Goal: Task Accomplishment & Management: Use online tool/utility

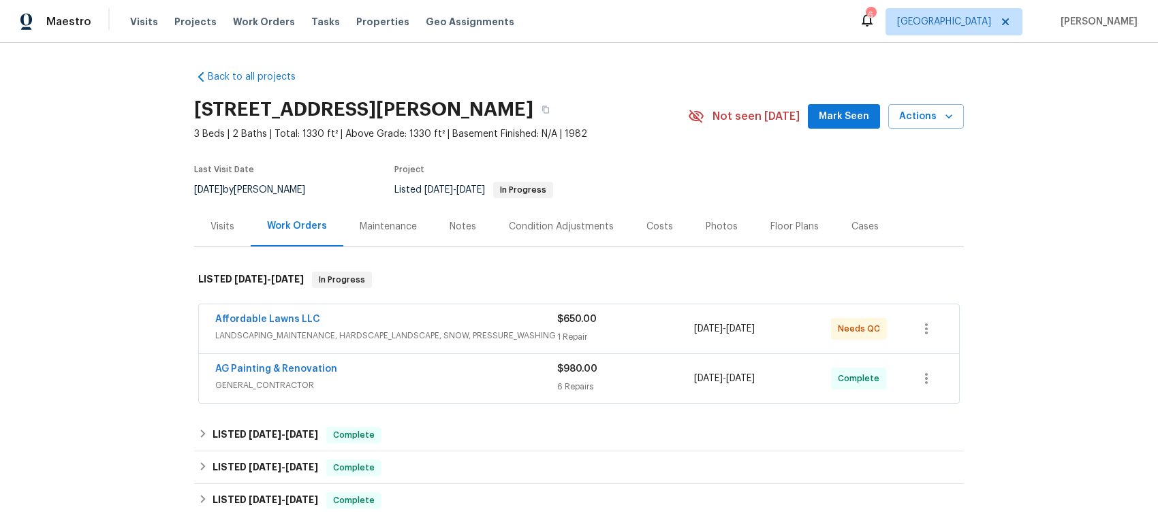
click at [362, 320] on div "Affordable Lawns LLC" at bounding box center [386, 321] width 342 height 16
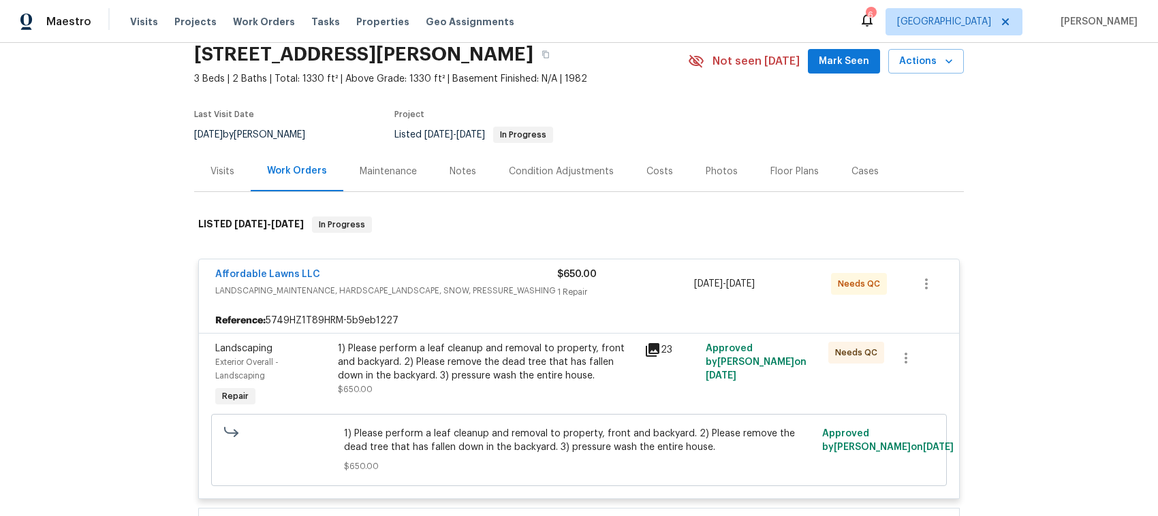
scroll to position [85, 0]
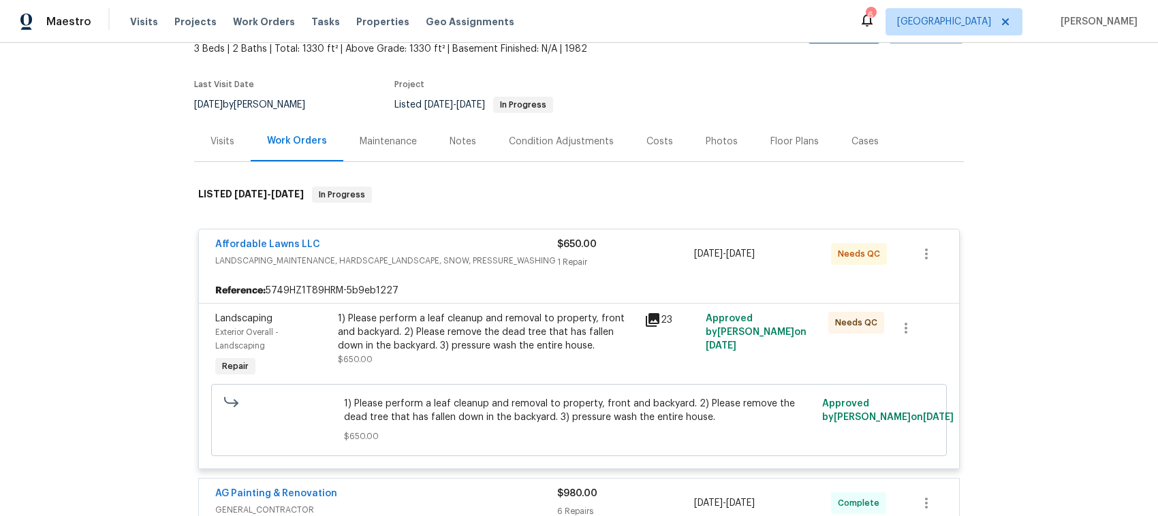
click at [416, 242] on div "Affordable Lawns LLC" at bounding box center [386, 246] width 342 height 16
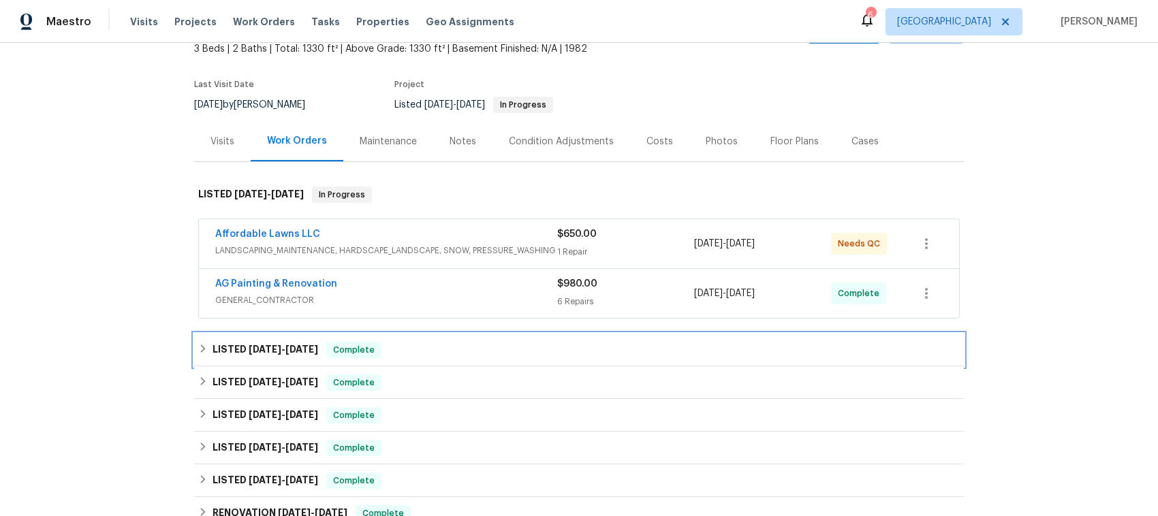
click at [198, 345] on icon at bounding box center [203, 349] width 10 height 10
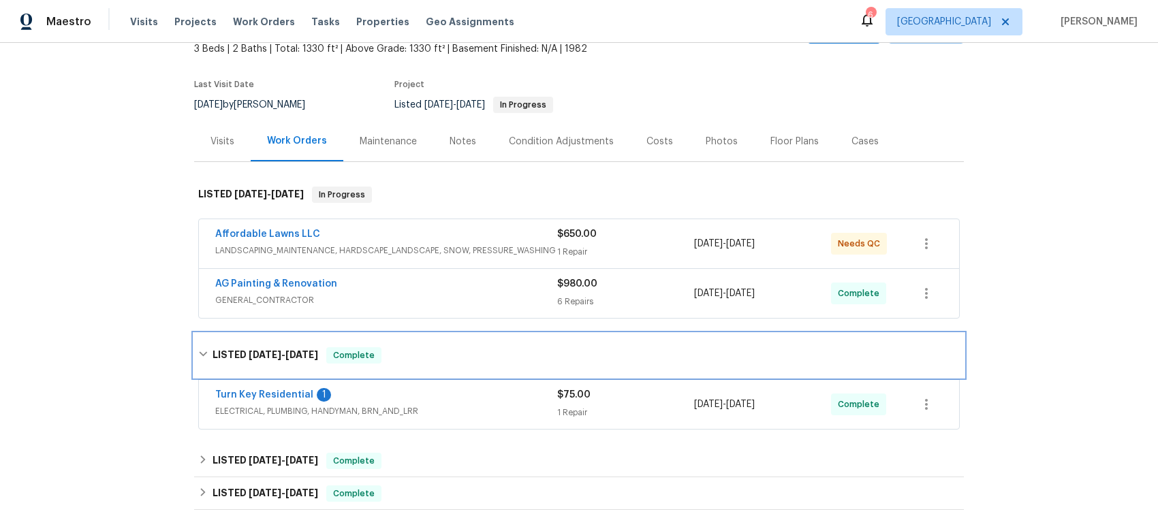
click at [198, 354] on icon at bounding box center [203, 354] width 10 height 10
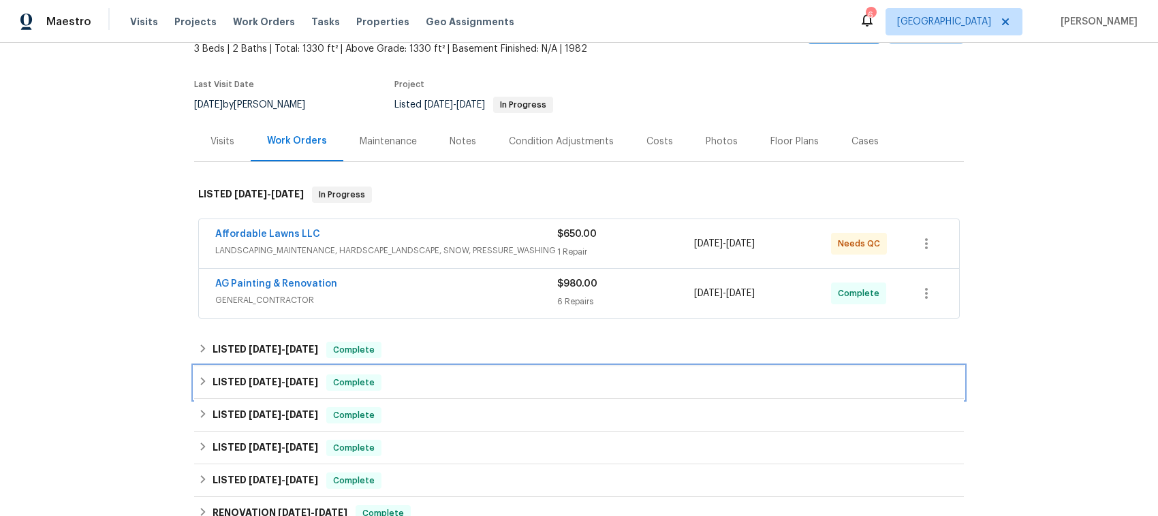
click at [198, 376] on div "LISTED 8/27/25 - 9/5/25 Complete" at bounding box center [578, 383] width 761 height 16
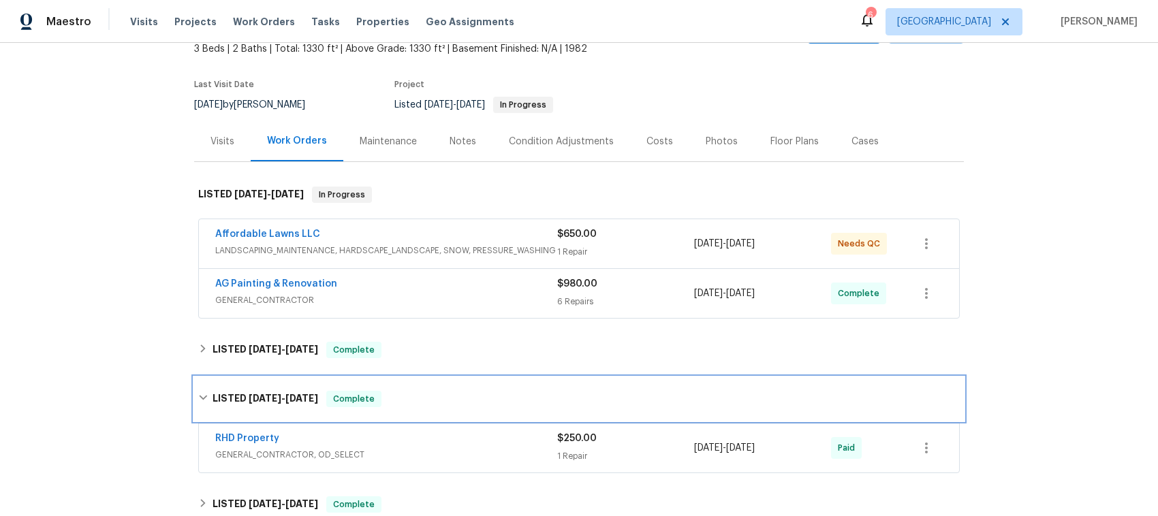
scroll to position [170, 0]
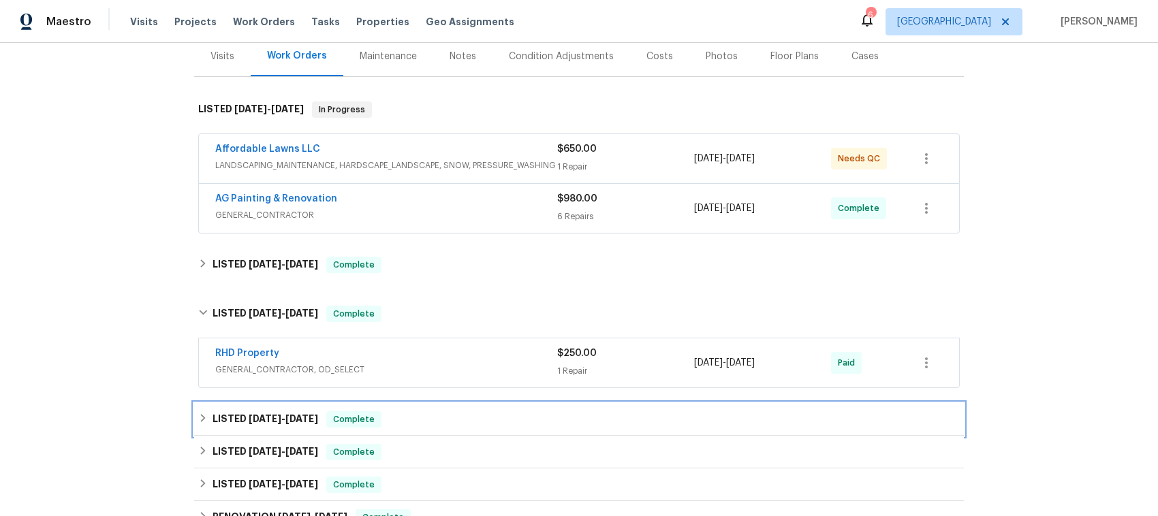
click at [198, 417] on icon at bounding box center [203, 418] width 10 height 10
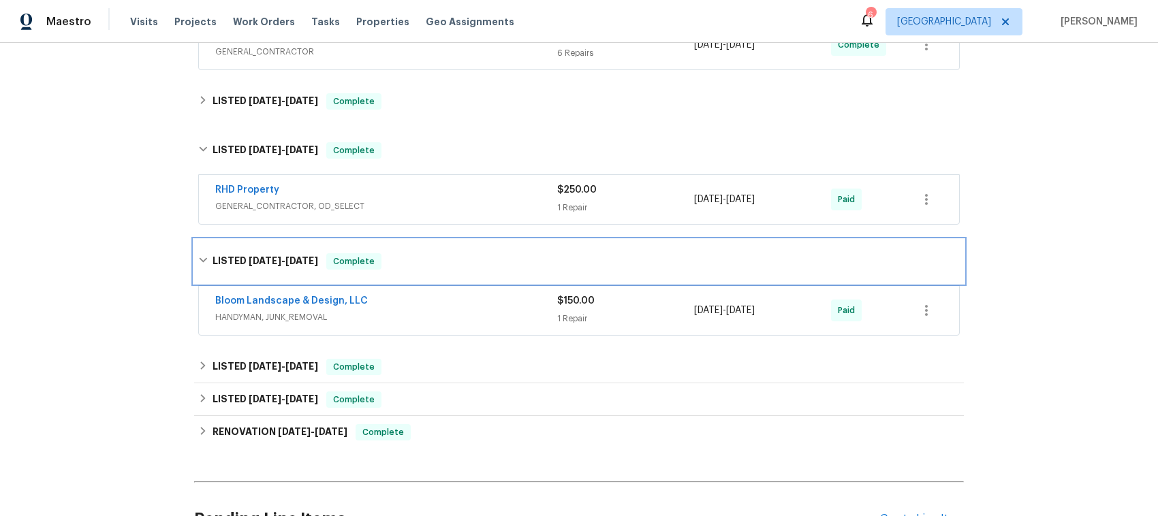
scroll to position [340, 0]
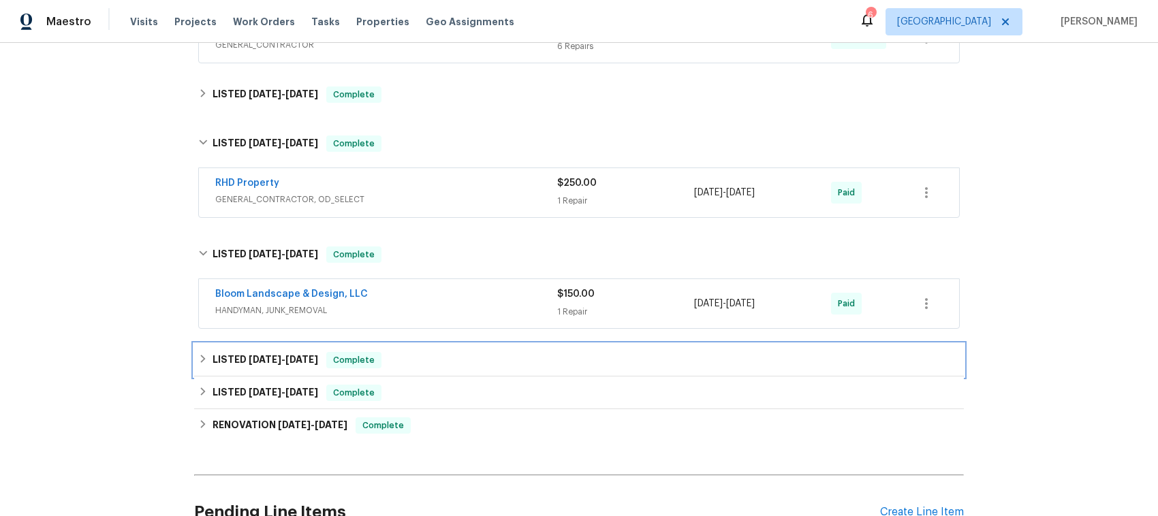
click at [198, 360] on icon at bounding box center [203, 359] width 10 height 10
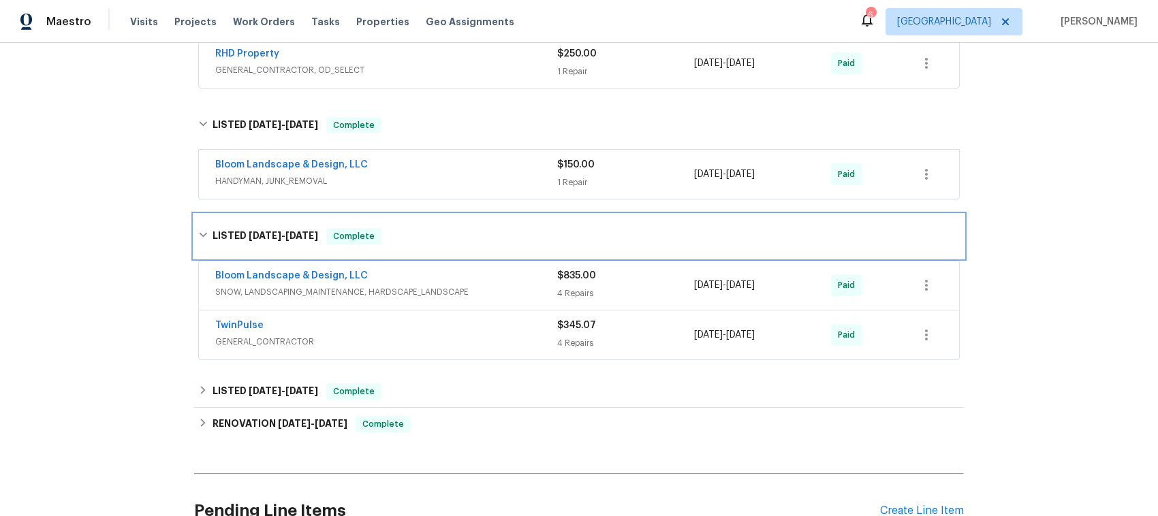
scroll to position [511, 0]
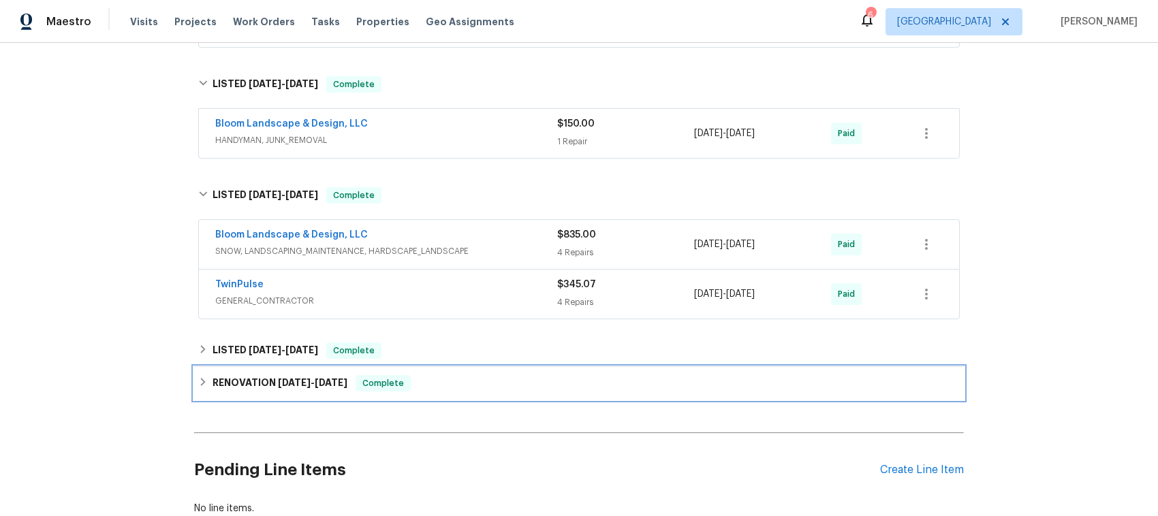
click at [198, 379] on icon at bounding box center [203, 382] width 10 height 10
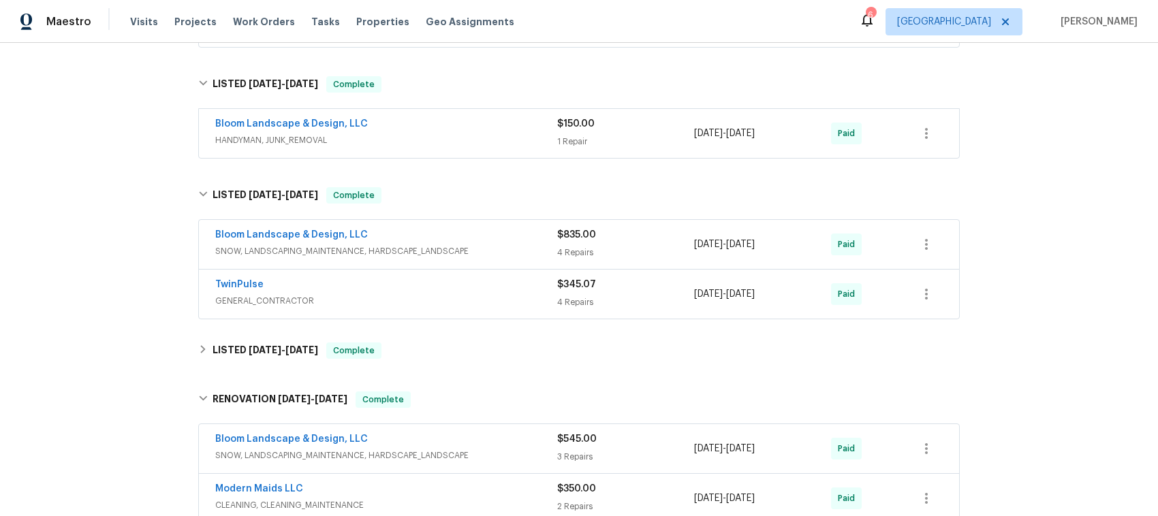
click at [446, 295] on span "GENERAL_CONTRACTOR" at bounding box center [386, 301] width 342 height 14
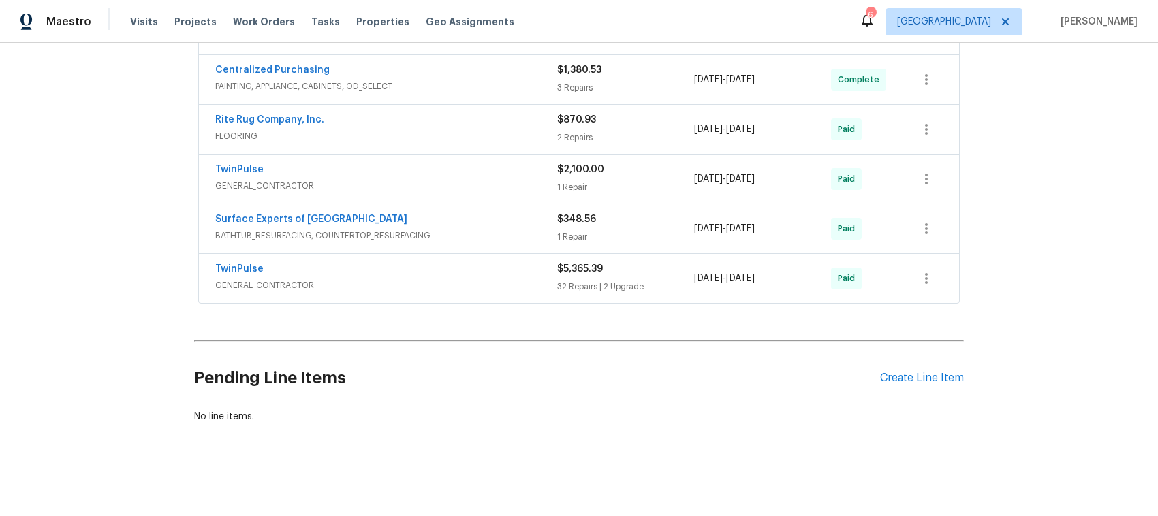
scroll to position [1405, 0]
click at [926, 372] on div "Create Line Item" at bounding box center [922, 378] width 84 height 13
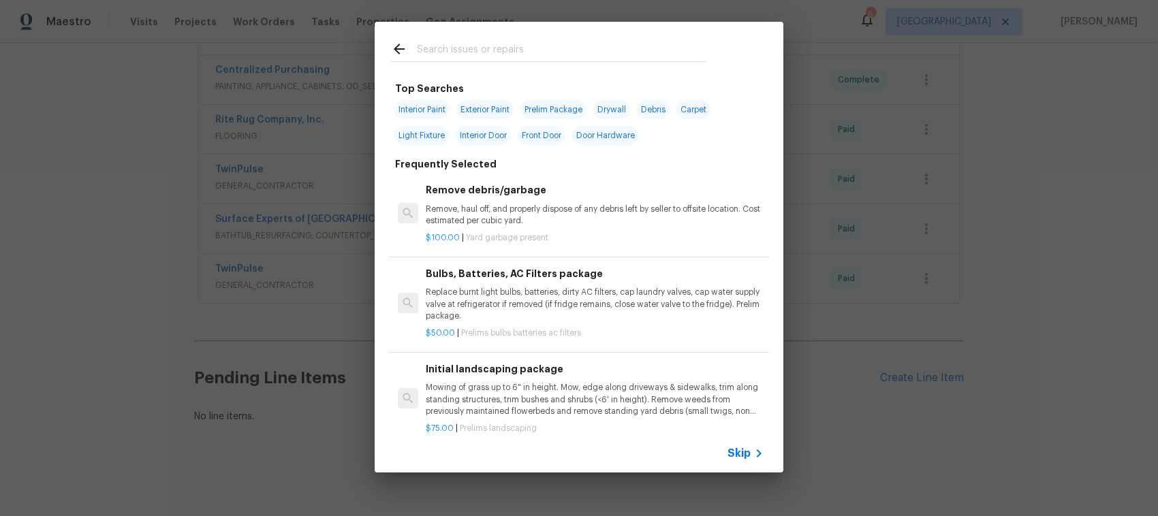
click at [743, 451] on span "Skip" at bounding box center [738, 454] width 23 height 14
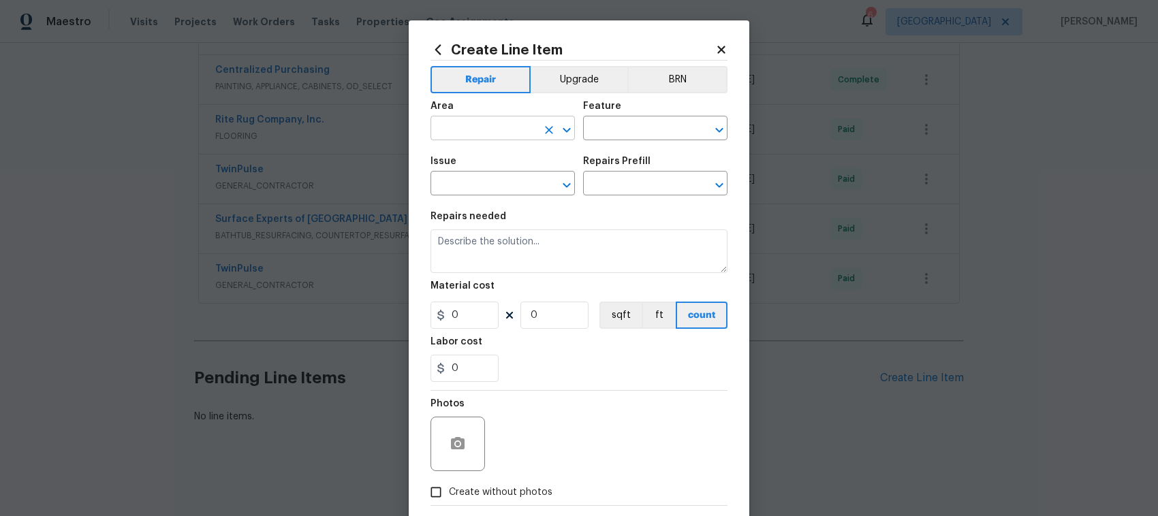
click at [559, 125] on icon "Open" at bounding box center [566, 130] width 16 height 16
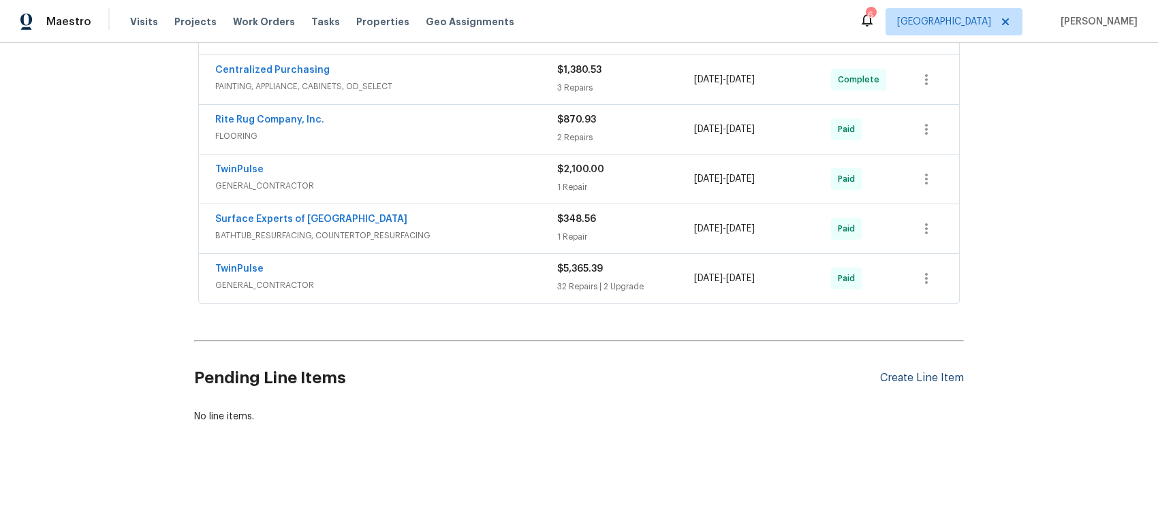
click at [909, 372] on div "Create Line Item" at bounding box center [922, 378] width 84 height 13
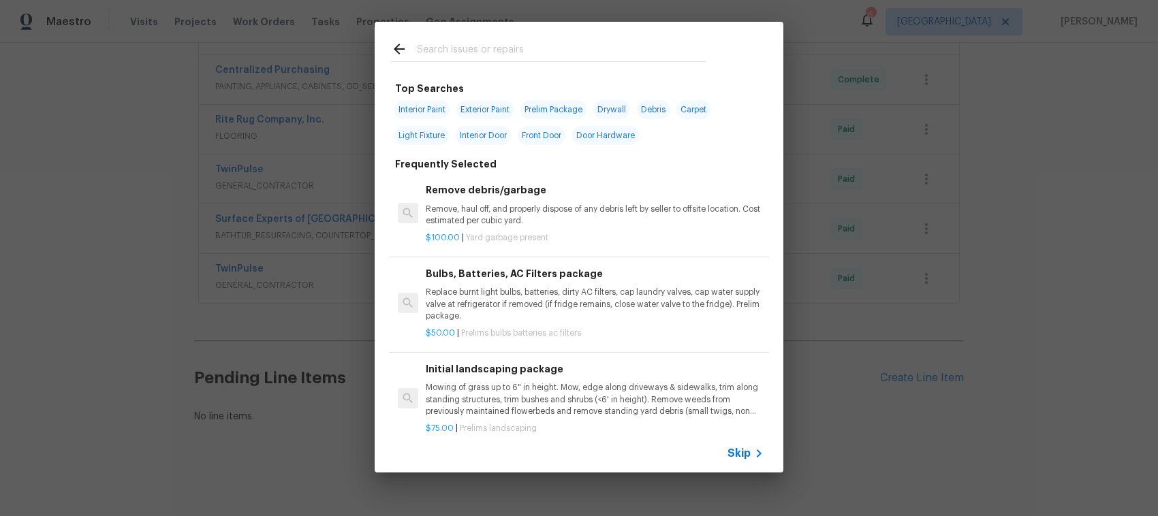
click at [736, 451] on span "Skip" at bounding box center [738, 454] width 23 height 14
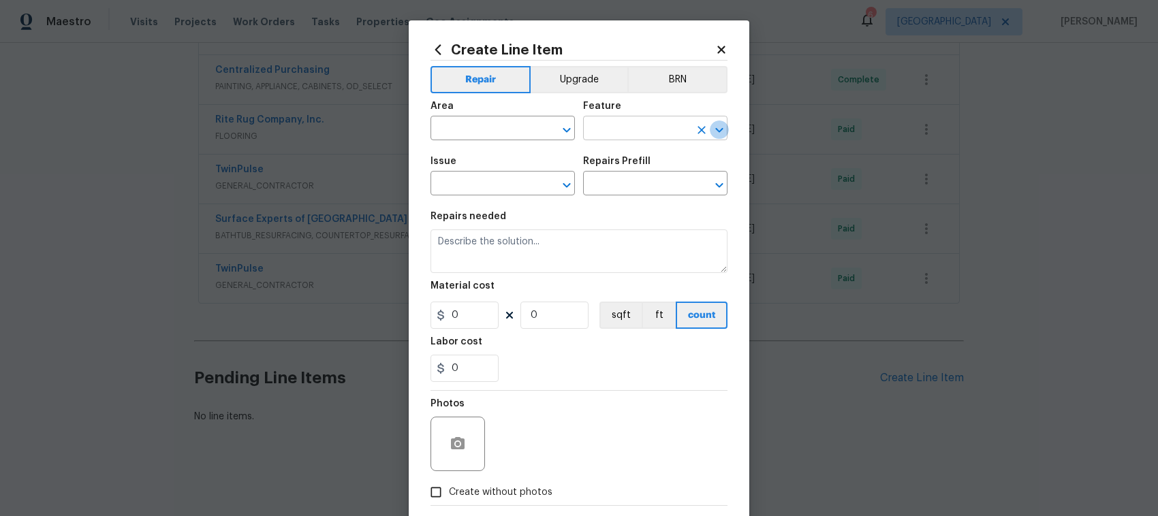
click at [711, 129] on icon "Open" at bounding box center [719, 130] width 16 height 16
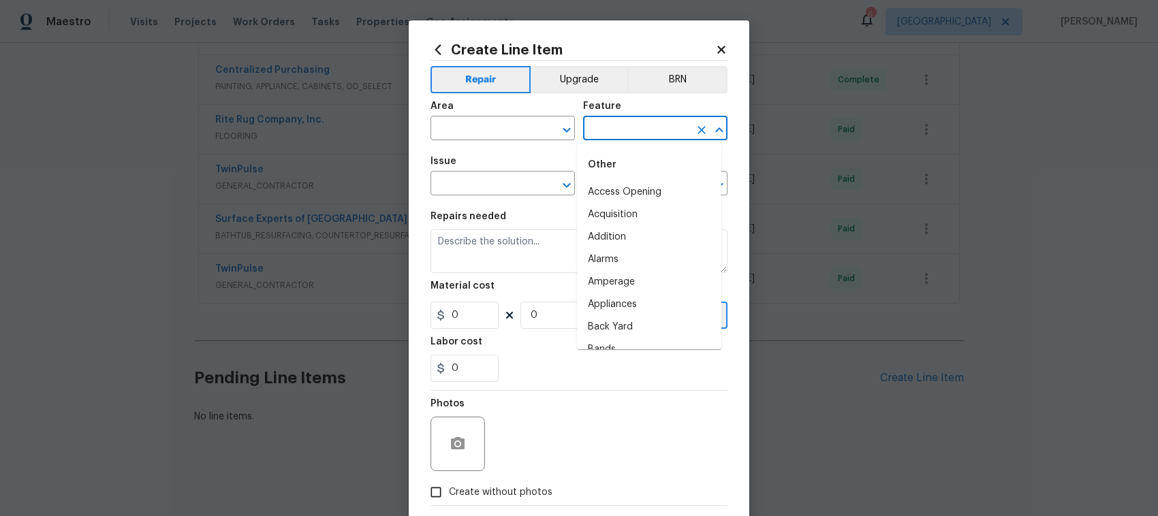
scroll to position [2734, 0]
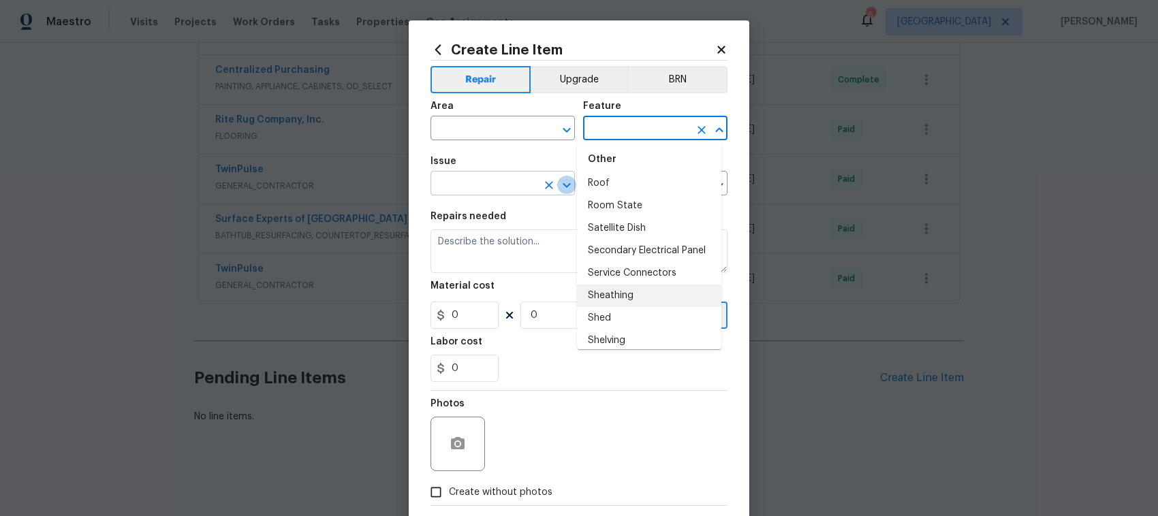
click at [559, 177] on icon "Open" at bounding box center [566, 185] width 16 height 16
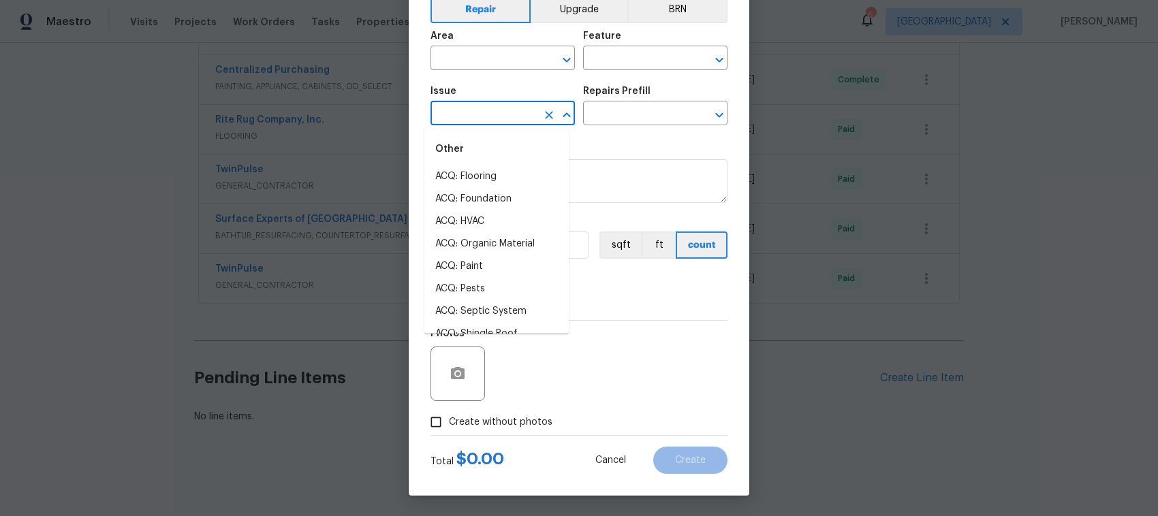
scroll to position [101, 0]
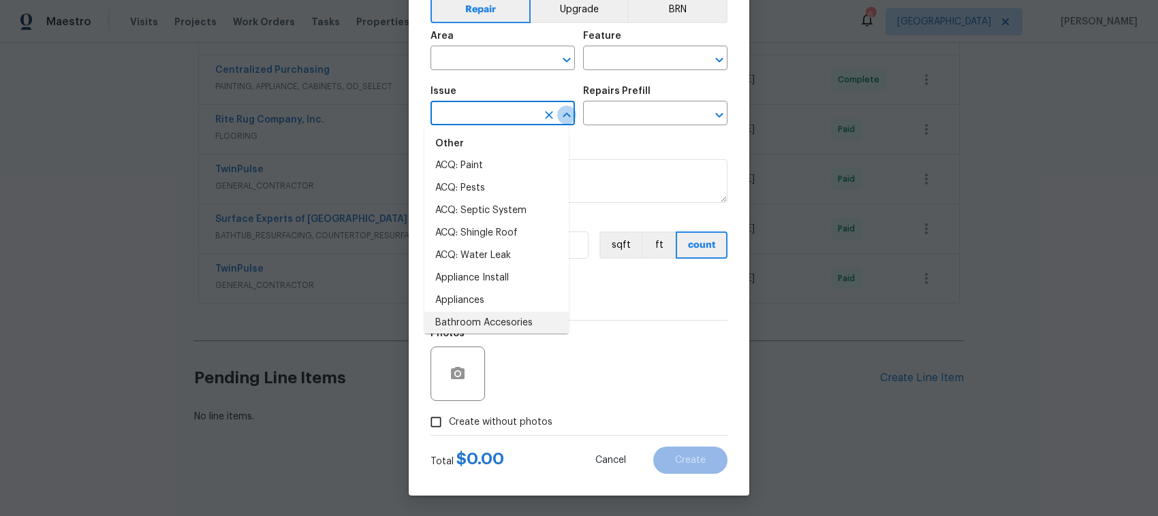
click at [562, 107] on icon "Close" at bounding box center [566, 115] width 16 height 16
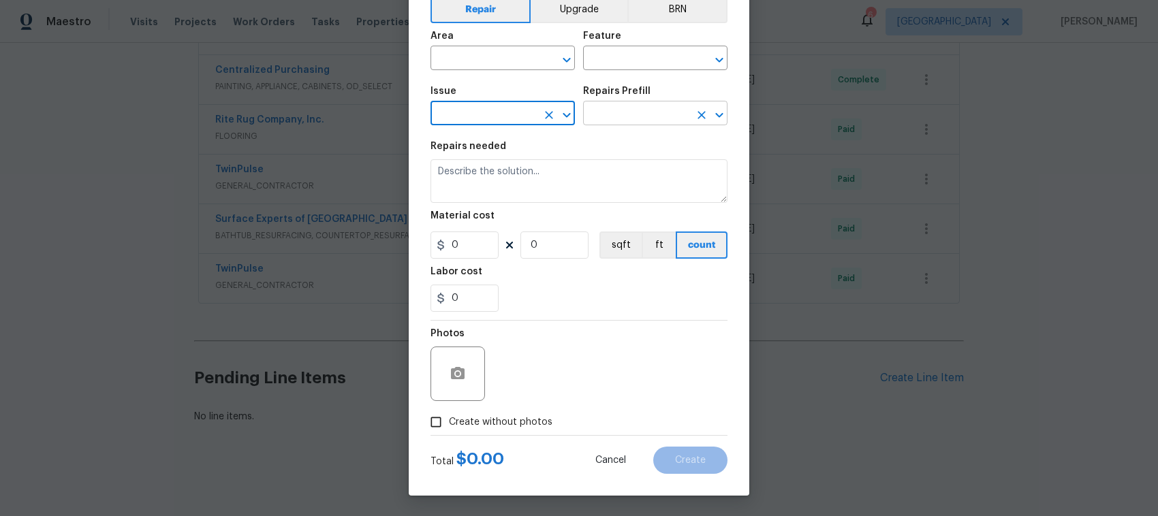
click at [663, 114] on input "text" at bounding box center [636, 114] width 106 height 21
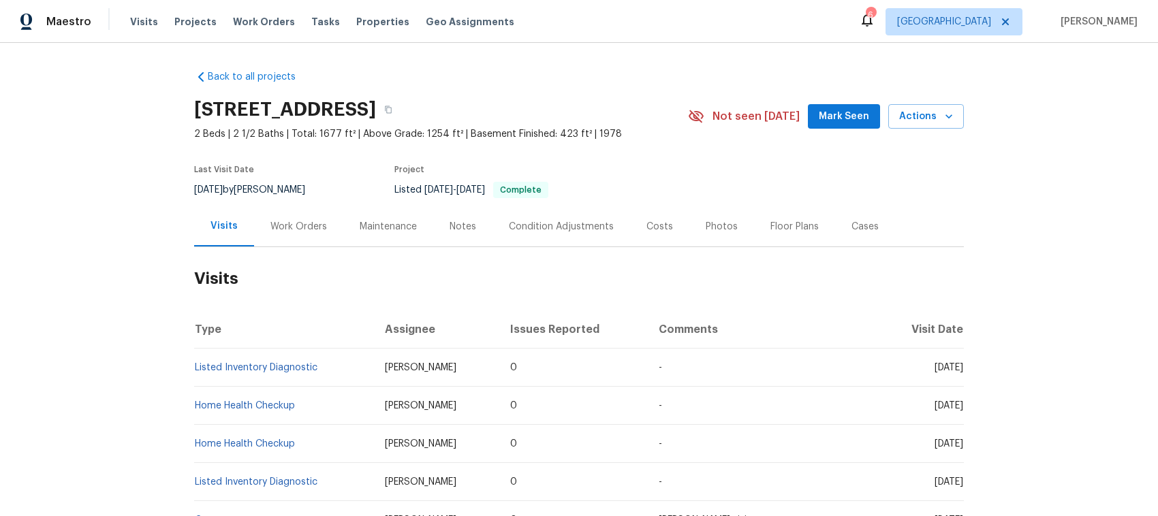
click at [273, 225] on div "Work Orders" at bounding box center [298, 227] width 57 height 14
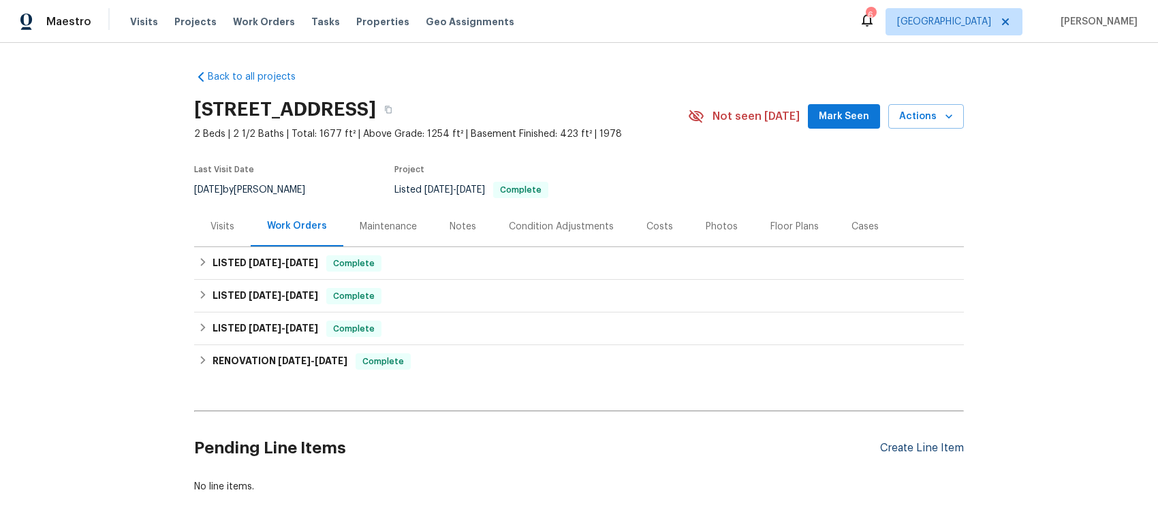
click at [927, 446] on div "Create Line Item" at bounding box center [922, 448] width 84 height 13
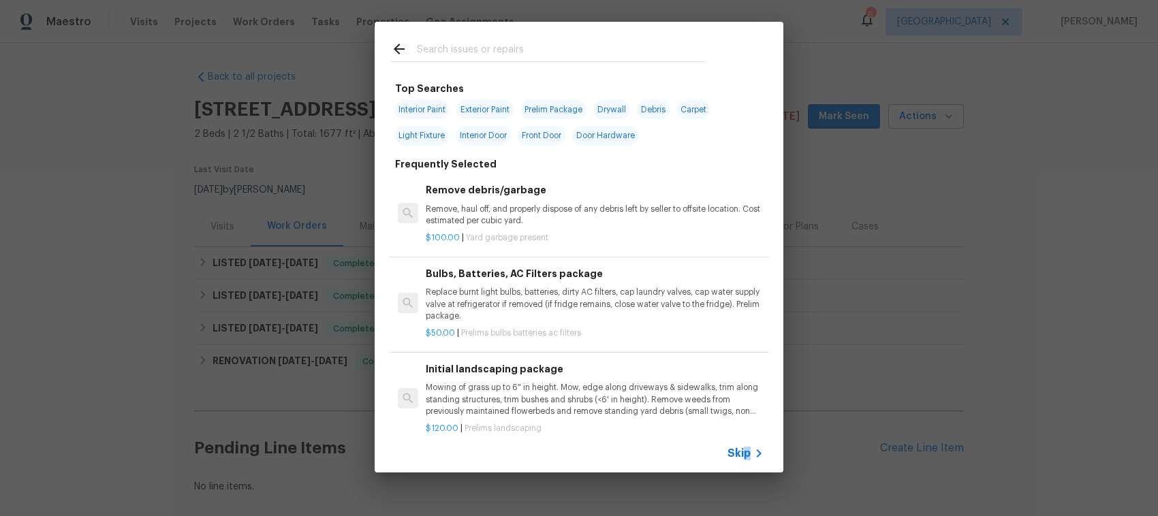
click at [746, 451] on span "Skip" at bounding box center [738, 454] width 23 height 14
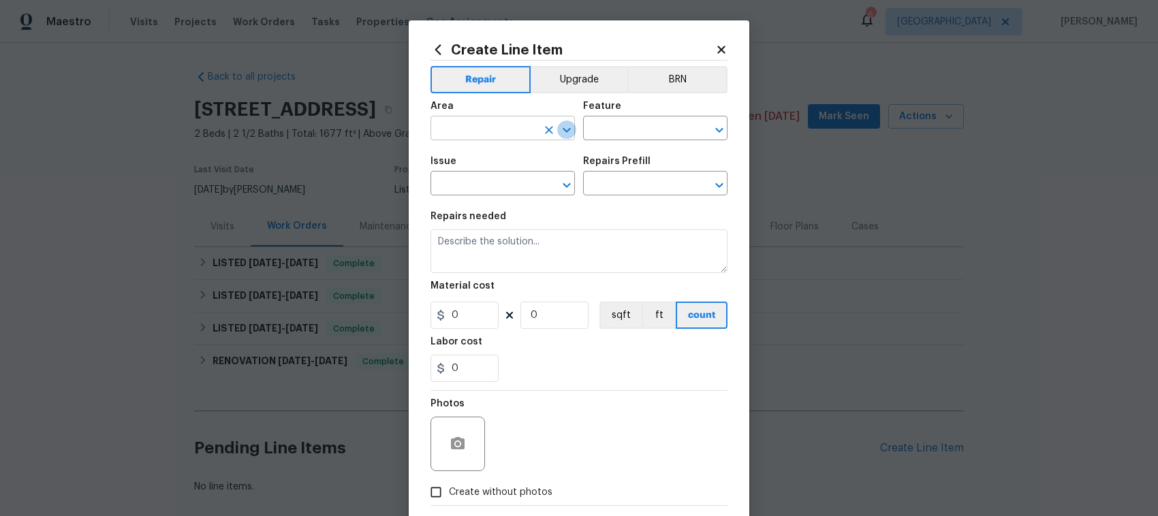
click at [569, 127] on button "Open" at bounding box center [566, 130] width 19 height 19
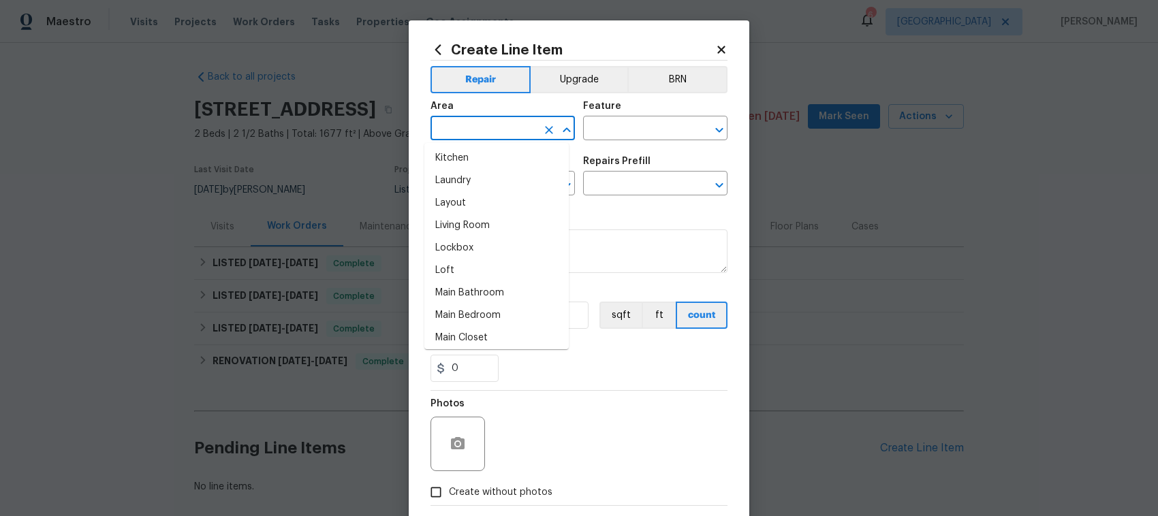
scroll to position [624, 0]
click at [715, 131] on icon "Open" at bounding box center [718, 129] width 7 height 5
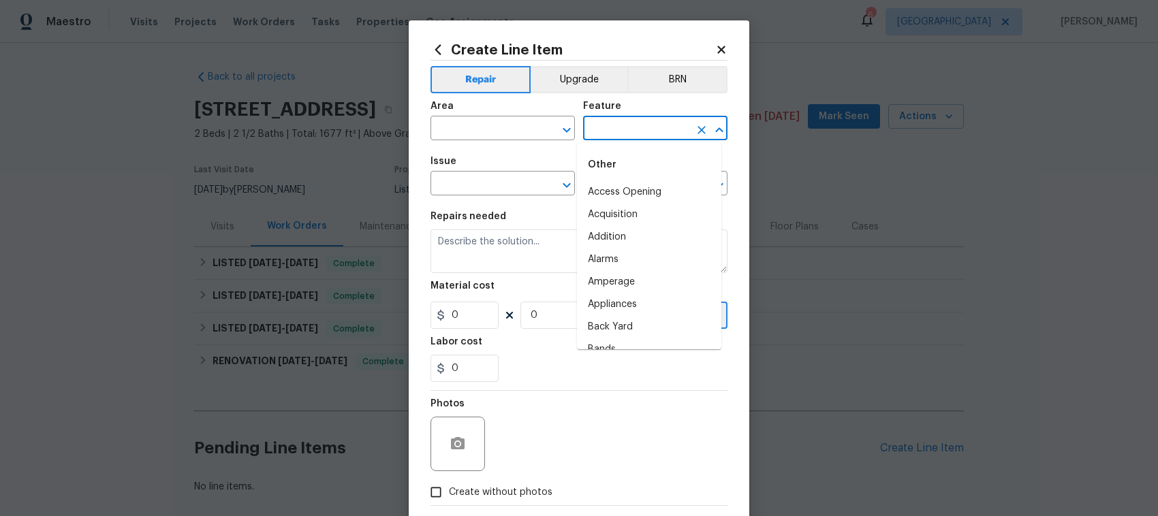
scroll to position [101, 0]
click at [716, 125] on icon "Close" at bounding box center [719, 130] width 16 height 16
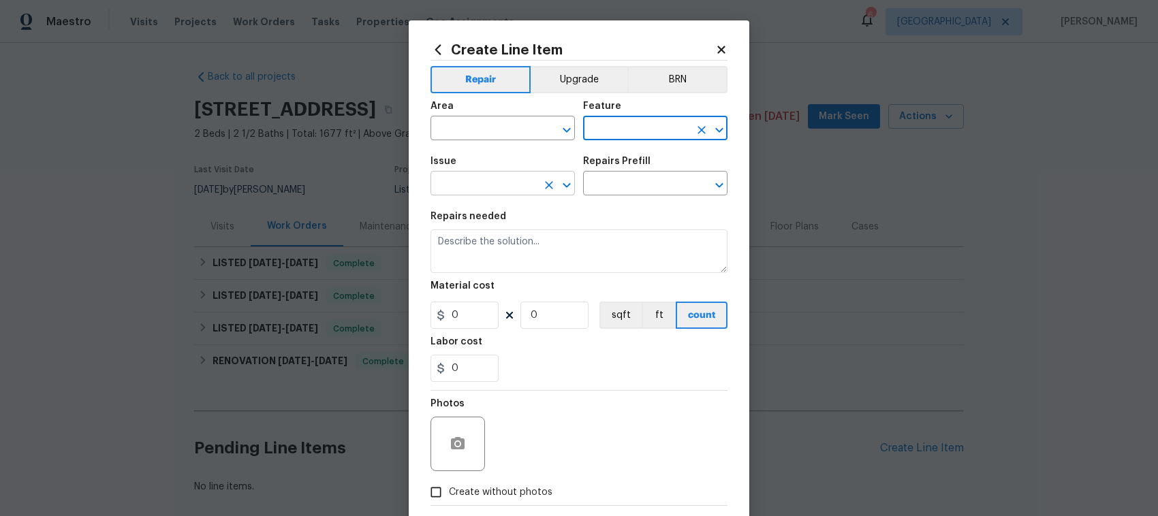
click at [562, 187] on icon "Open" at bounding box center [566, 185] width 16 height 16
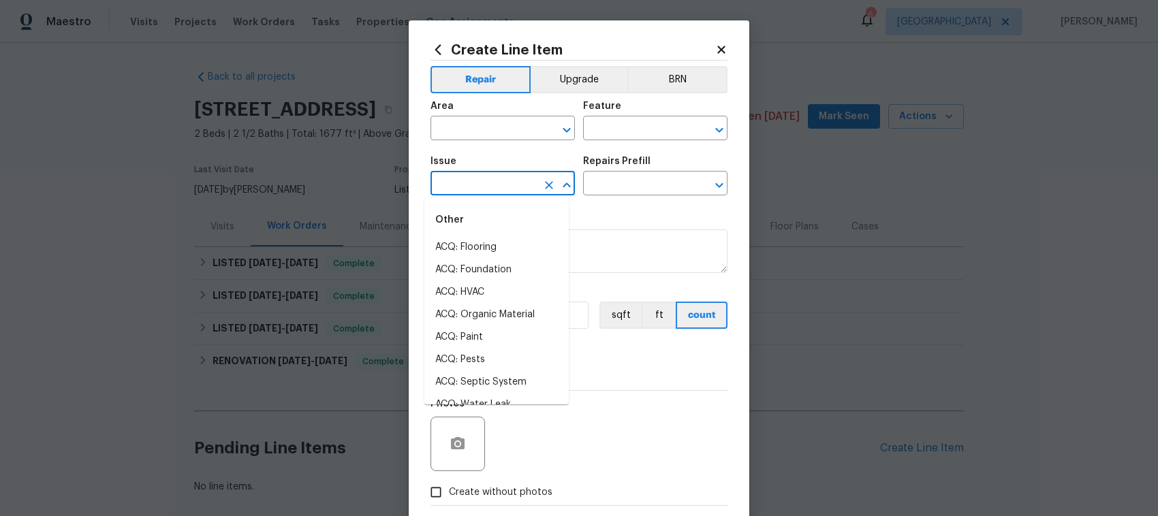
scroll to position [1692, 0]
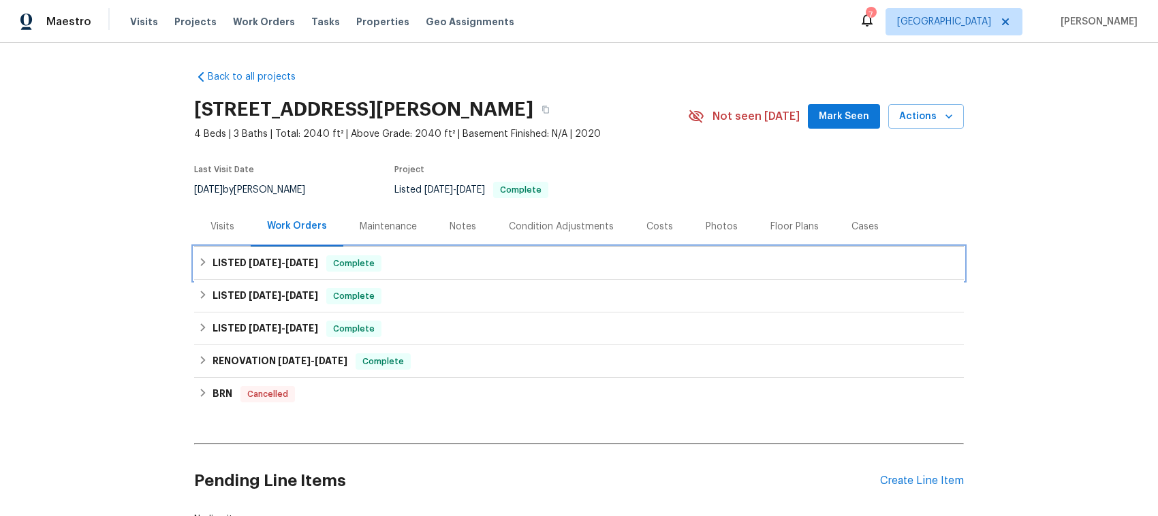
click at [212, 261] on h6 "LISTED [DATE] - [DATE]" at bounding box center [265, 263] width 106 height 16
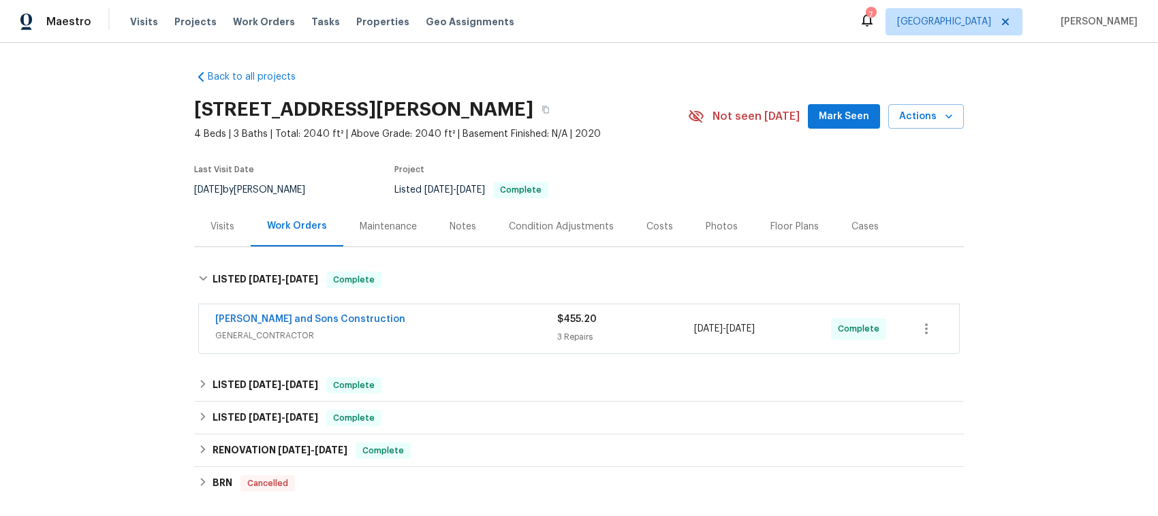
click at [407, 324] on div "[PERSON_NAME] and Sons Construction" at bounding box center [386, 321] width 342 height 16
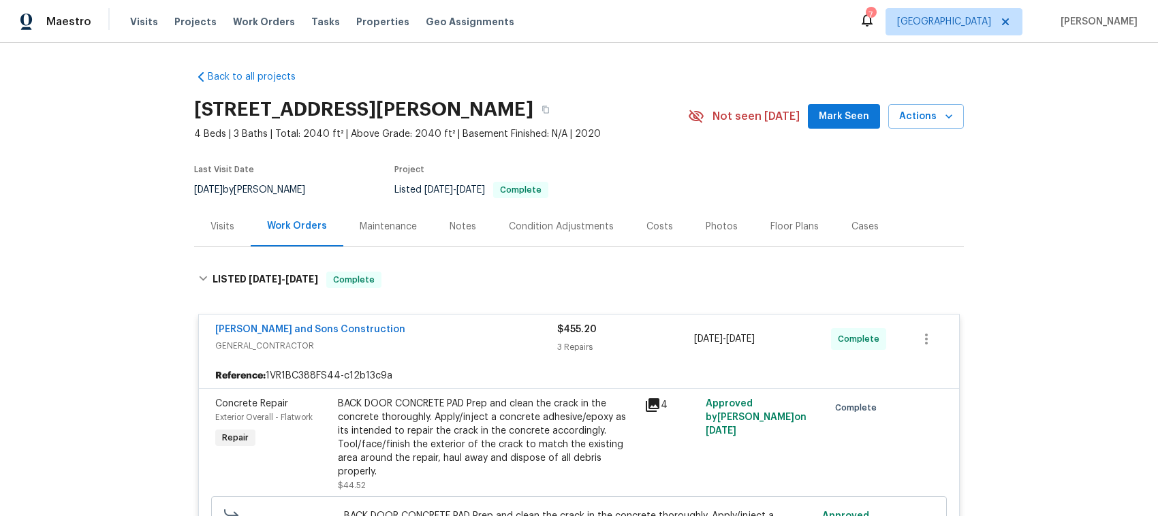
click at [426, 321] on div "[PERSON_NAME] and Sons Construction GENERAL_CONTRACTOR $455.20 3 Repairs [DATE]…" at bounding box center [579, 339] width 760 height 49
click at [393, 328] on div "[PERSON_NAME] and Sons Construction" at bounding box center [386, 331] width 342 height 16
